Goal: Information Seeking & Learning: Check status

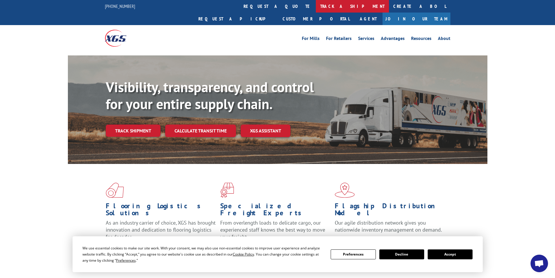
click at [316, 3] on link "track a shipment" at bounding box center [352, 6] width 73 height 13
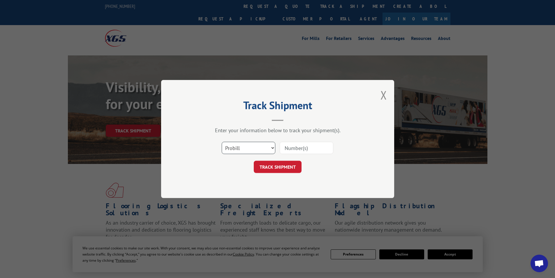
click at [251, 148] on select "Select category... Probill BOL PO" at bounding box center [249, 148] width 54 height 12
select select "bol"
click at [222, 142] on select "Select category... Probill BOL PO" at bounding box center [249, 148] width 54 height 12
click at [293, 148] on input at bounding box center [307, 148] width 54 height 12
paste input "7052104"
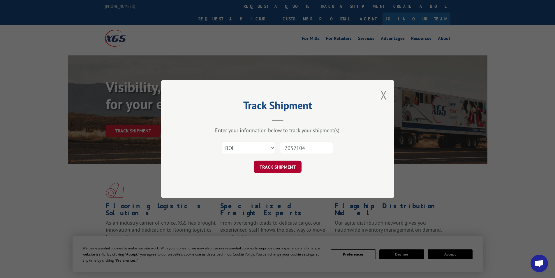
type input "7052104"
click at [278, 165] on button "TRACK SHIPMENT" at bounding box center [278, 167] width 48 height 12
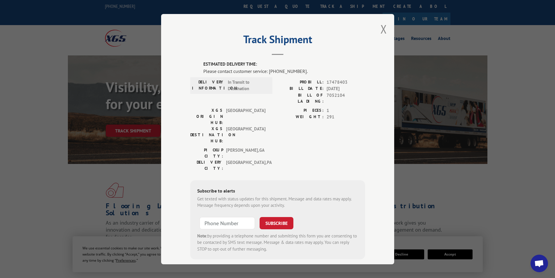
click at [353, 213] on form "SUBSCRIBE Note: by providing a telephone number and submitting this form you ar…" at bounding box center [277, 232] width 161 height 39
